Goal: Information Seeking & Learning: Learn about a topic

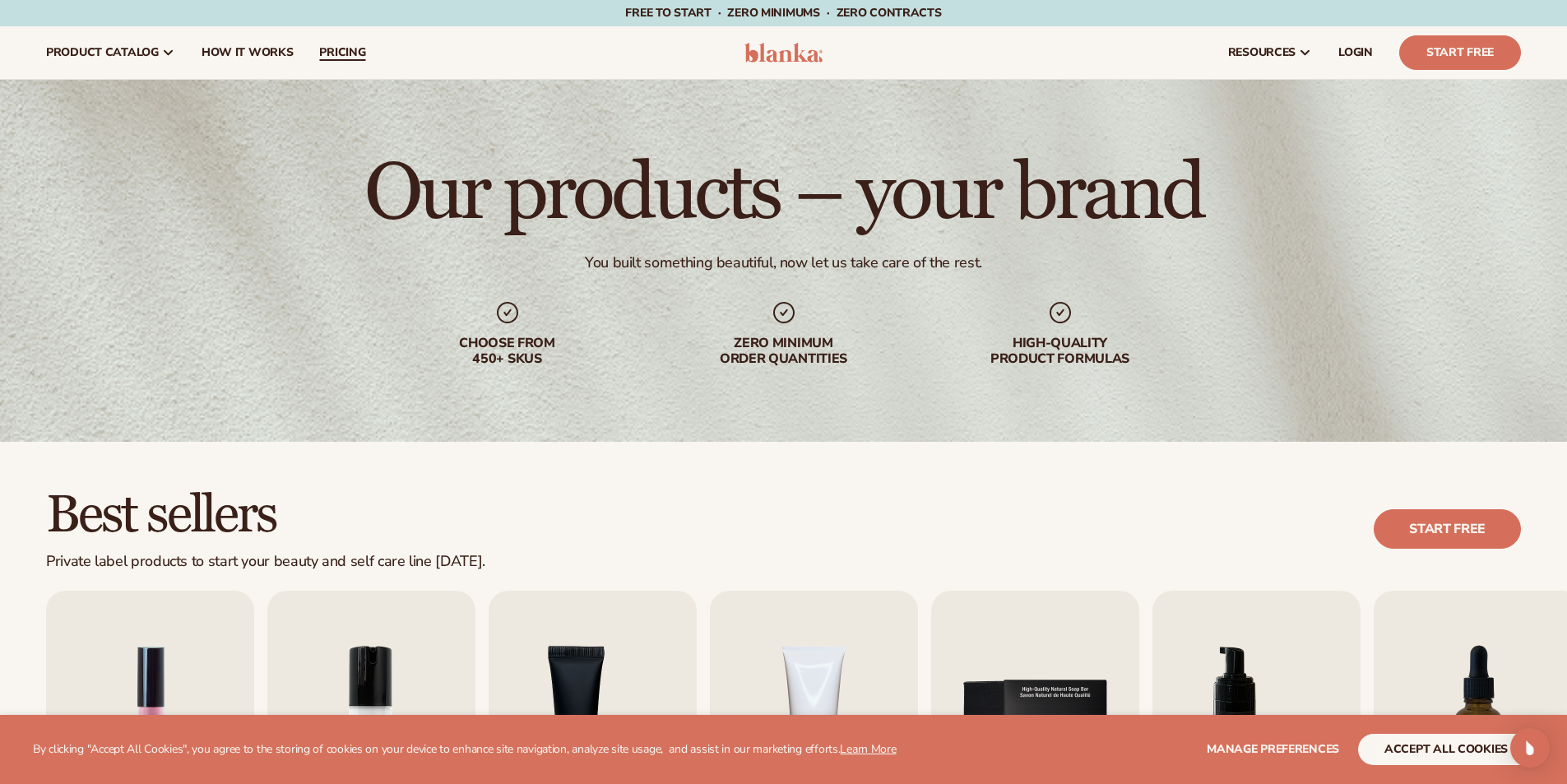
click at [344, 46] on span "pricing" at bounding box center [342, 52] width 46 height 13
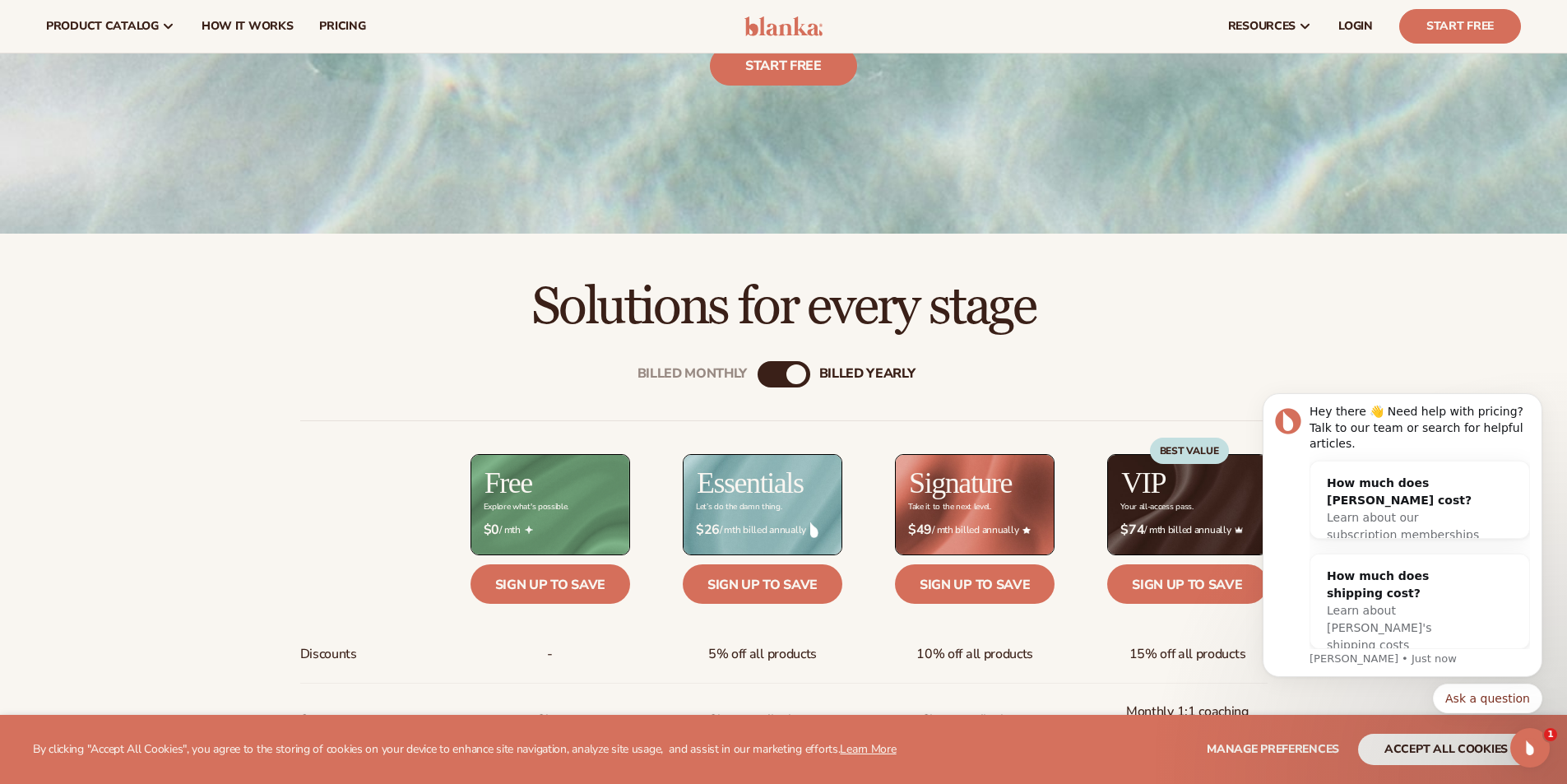
scroll to position [493, 0]
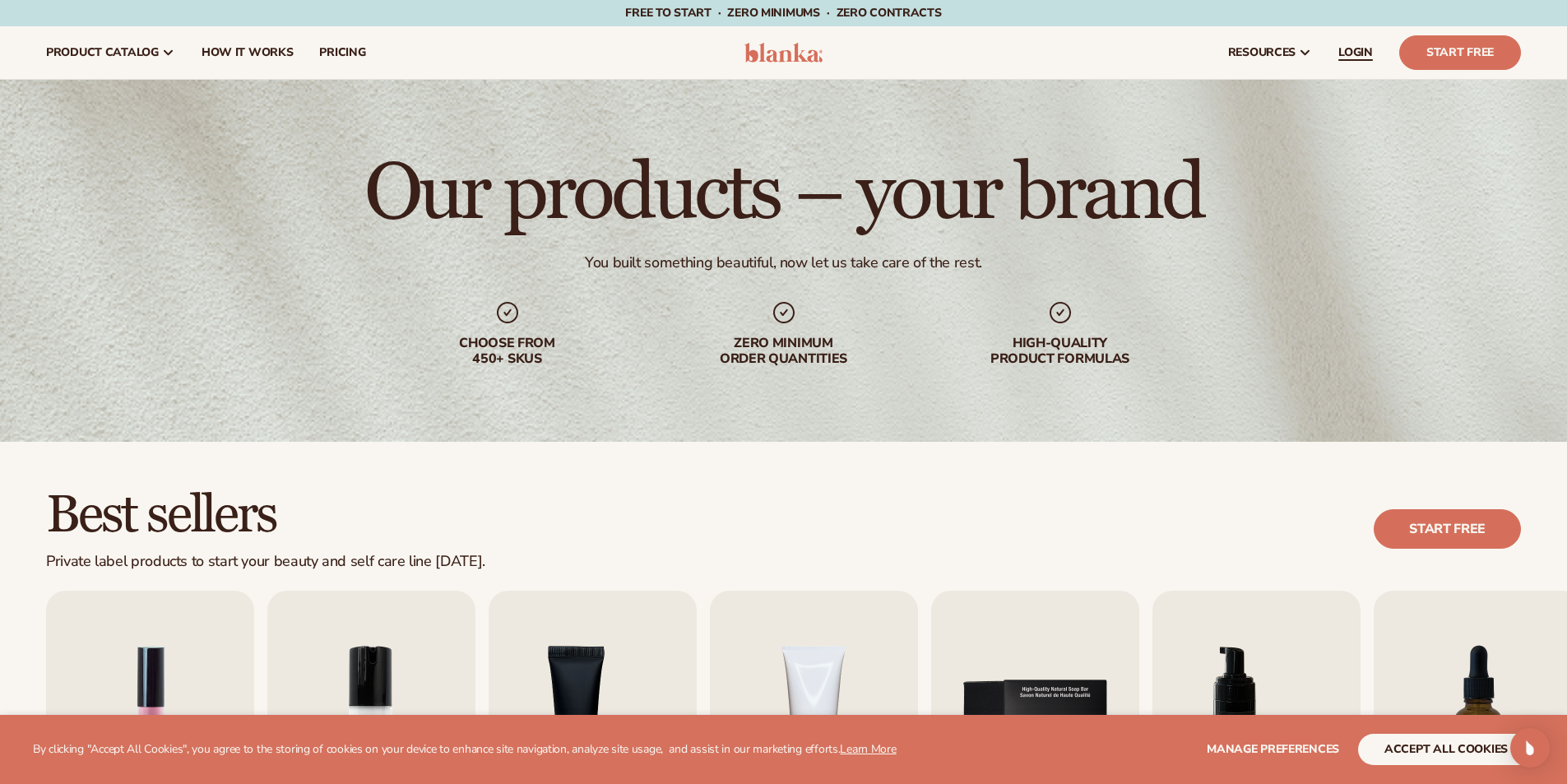
click at [1351, 56] on span "LOGIN" at bounding box center [1356, 52] width 35 height 13
